Goal: Task Accomplishment & Management: Complete application form

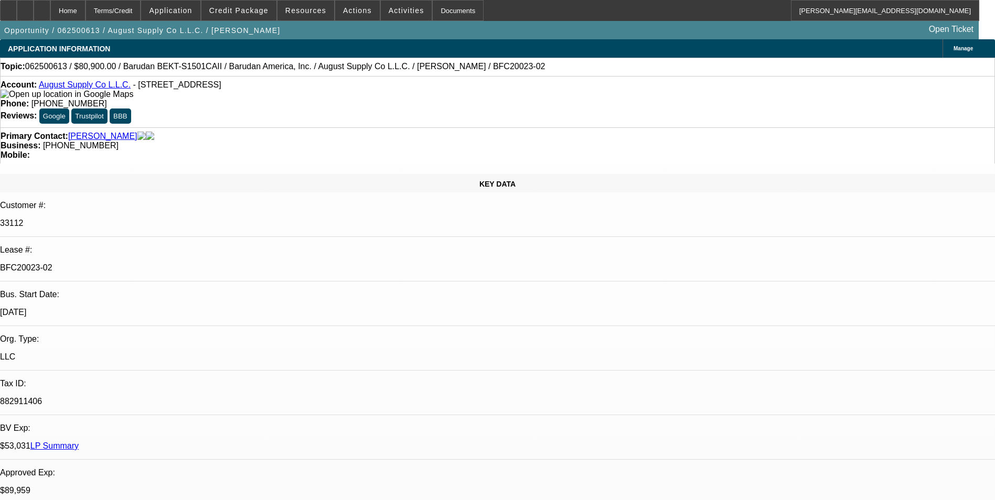
select select "0"
select select "2"
select select "0.1"
select select "0"
select select "2"
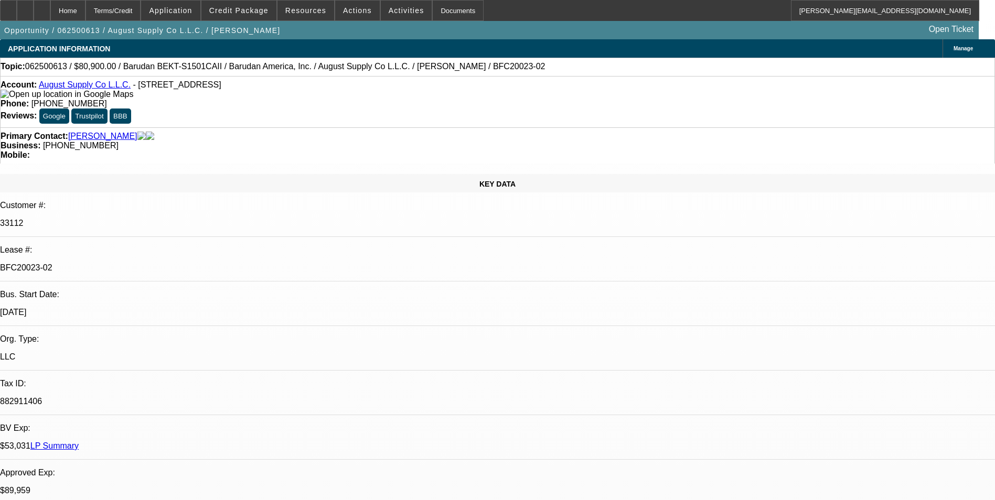
select select "0.1"
select select "0"
select select "2"
select select "0.1"
select select "0"
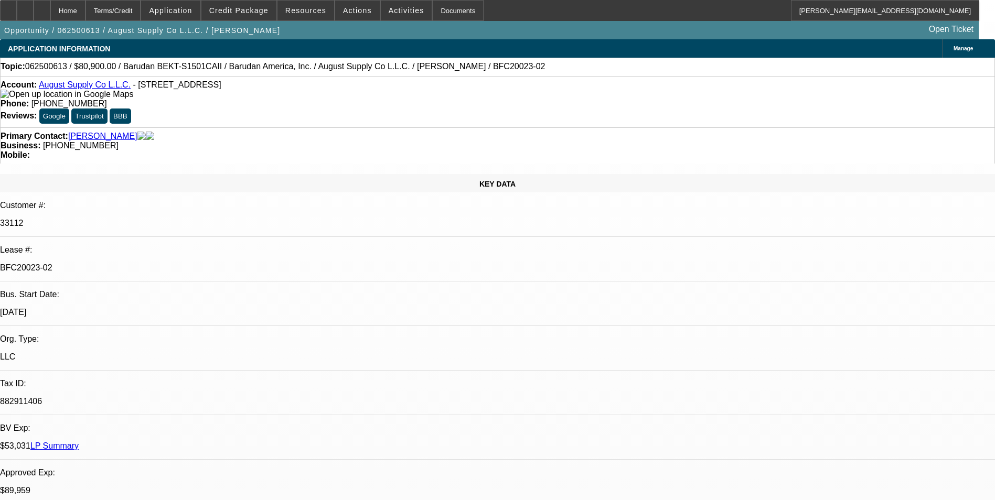
select select "2"
select select "0.1"
select select "1"
select select "2"
select select "4"
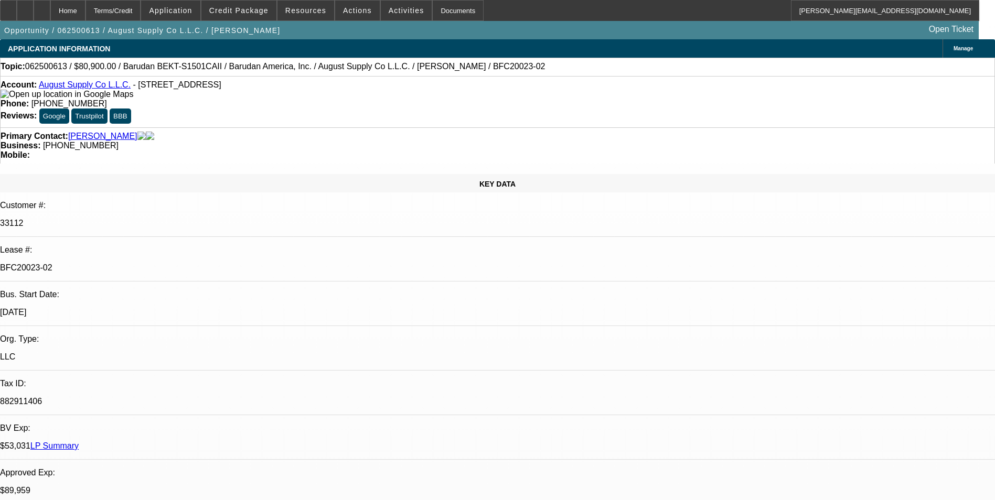
select select "1"
select select "2"
select select "4"
select select "1"
select select "2"
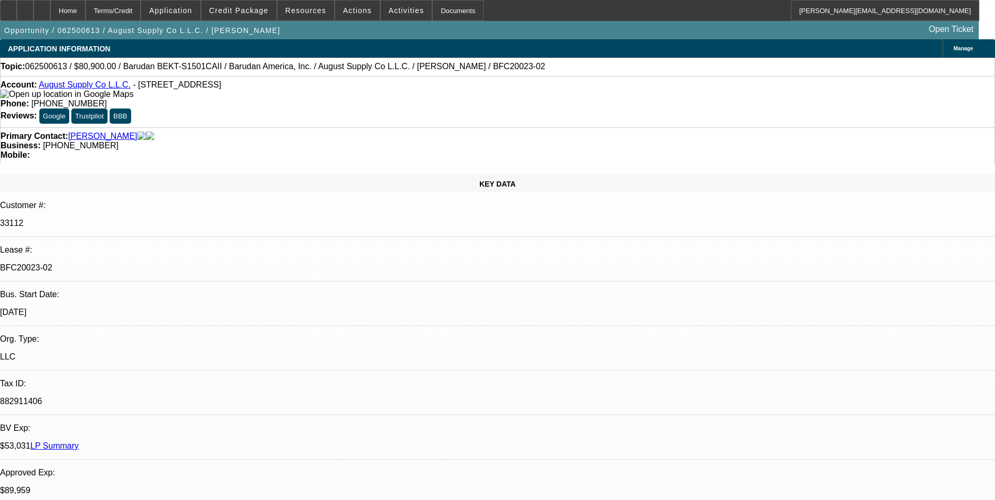
select select "4"
select select "1"
select select "2"
select select "4"
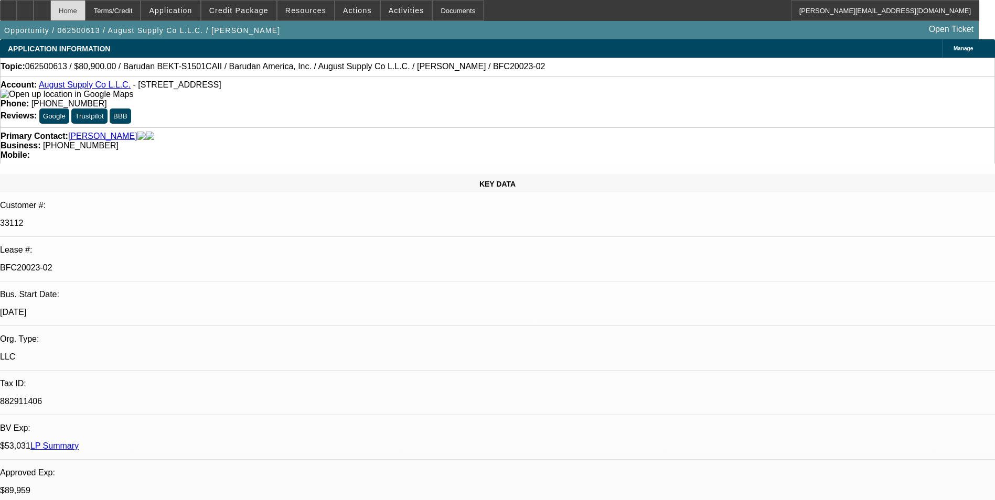
click at [85, 14] on div "Home" at bounding box center [67, 10] width 35 height 21
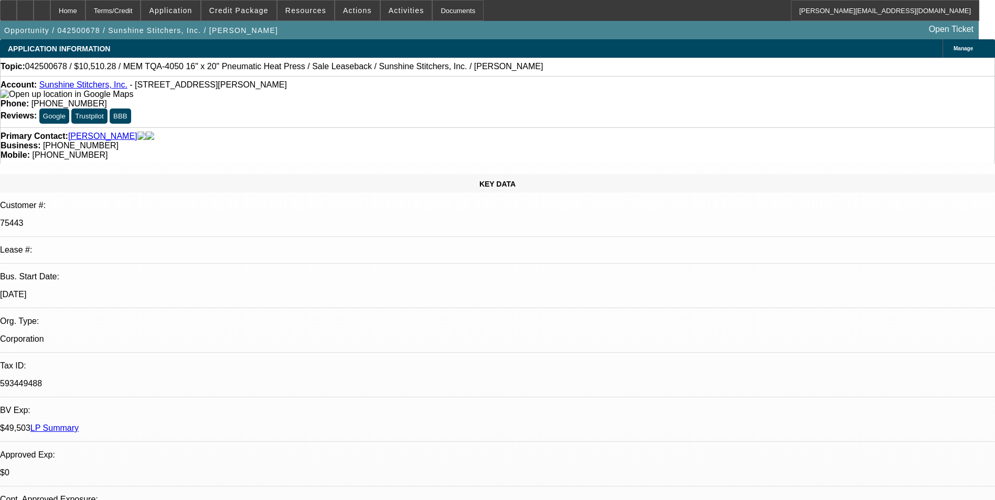
select select "0"
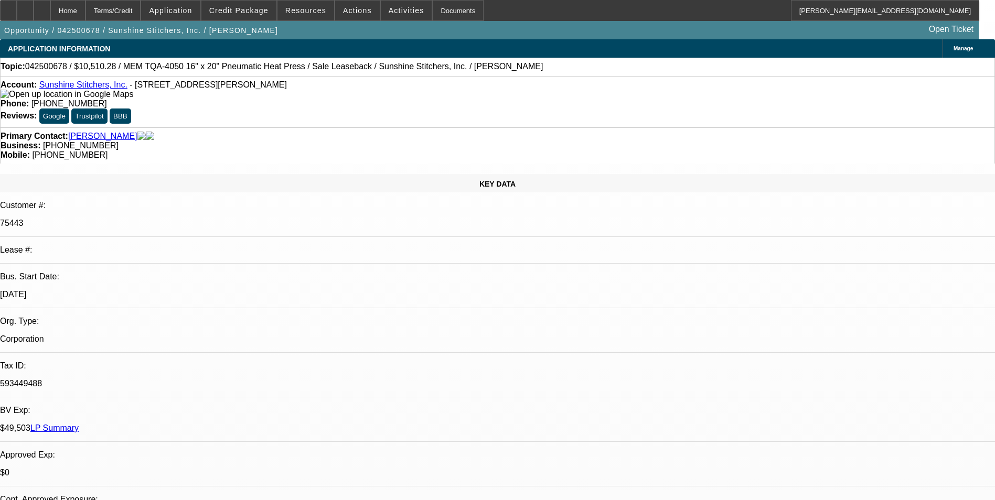
select select "0"
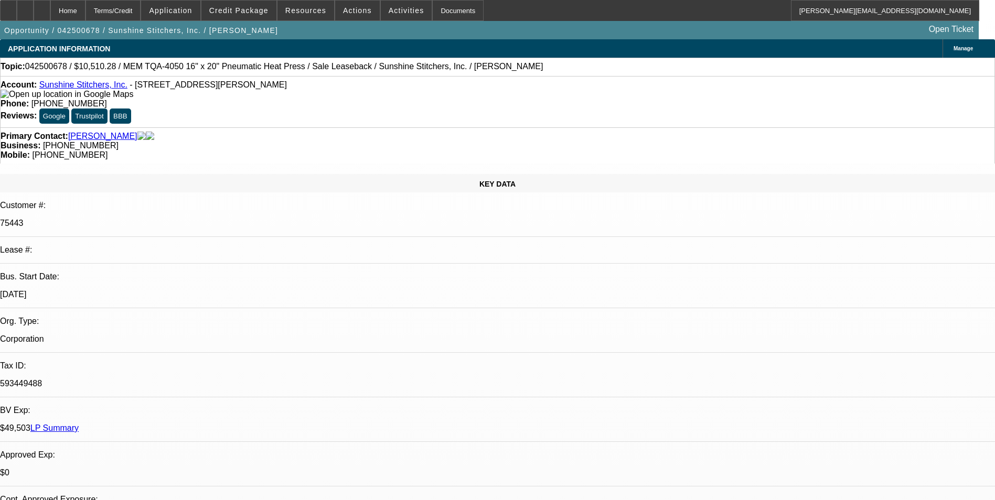
select select "0"
select select "1"
select select "6"
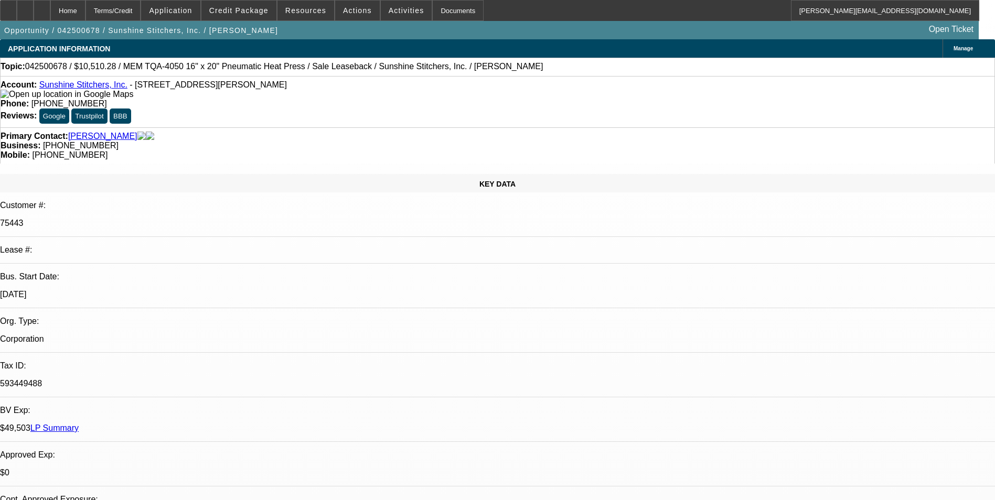
select select "1"
select select "6"
select select "1"
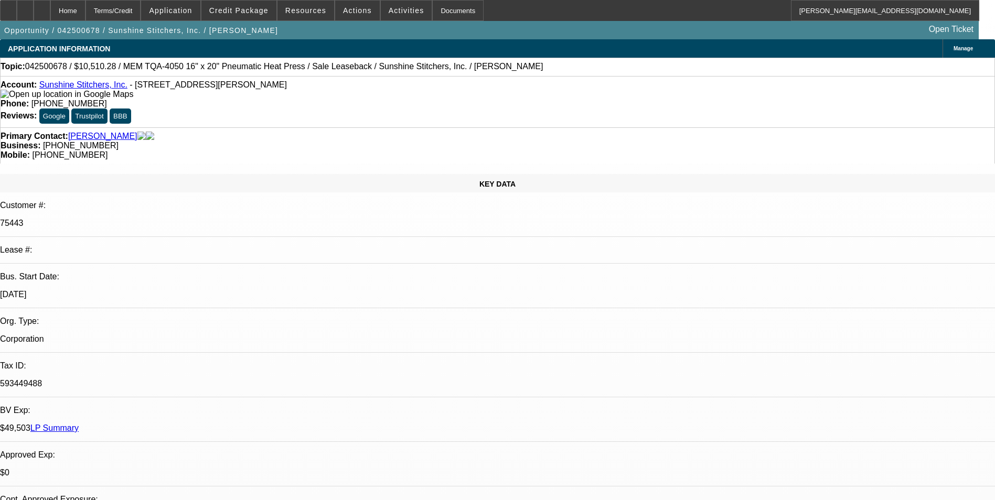
select select "6"
select select "1"
select select "6"
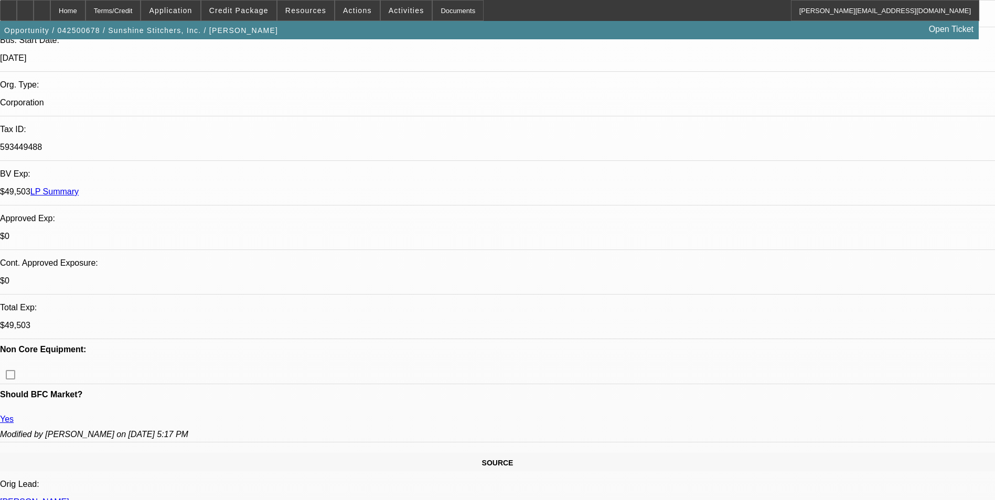
scroll to position [262, 0]
